Goal: Transaction & Acquisition: Book appointment/travel/reservation

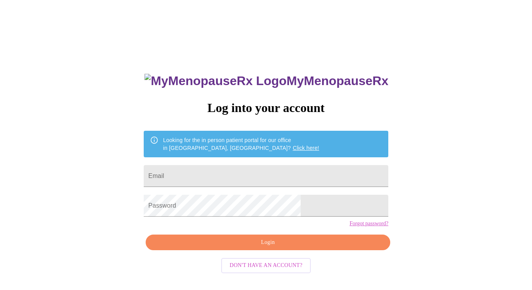
click at [24, 39] on div "MyMenopauseRx Log into your account Looking for the in person patient portal fo…" at bounding box center [266, 177] width 526 height 348
click at [233, 173] on input "Email" at bounding box center [266, 176] width 245 height 22
type input "[EMAIL_ADDRESS][DOMAIN_NAME]"
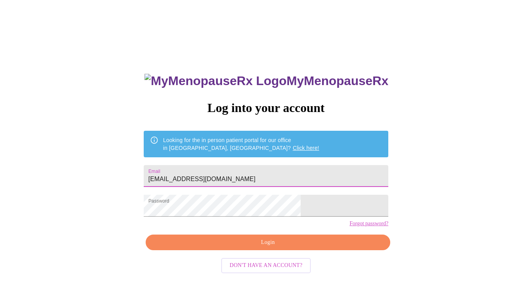
click at [270, 247] on span "Login" at bounding box center [268, 242] width 227 height 10
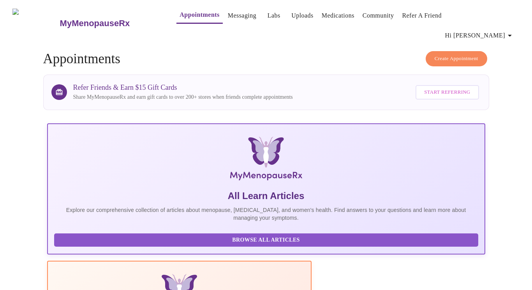
click at [190, 14] on link "Appointments" at bounding box center [200, 14] width 40 height 11
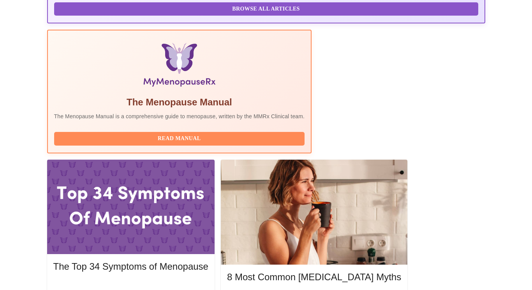
scroll to position [231, 0]
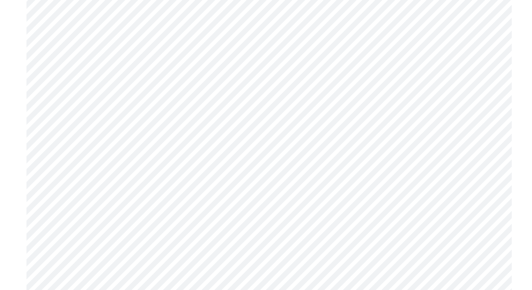
scroll to position [2514, 0]
